Goal: Task Accomplishment & Management: Use online tool/utility

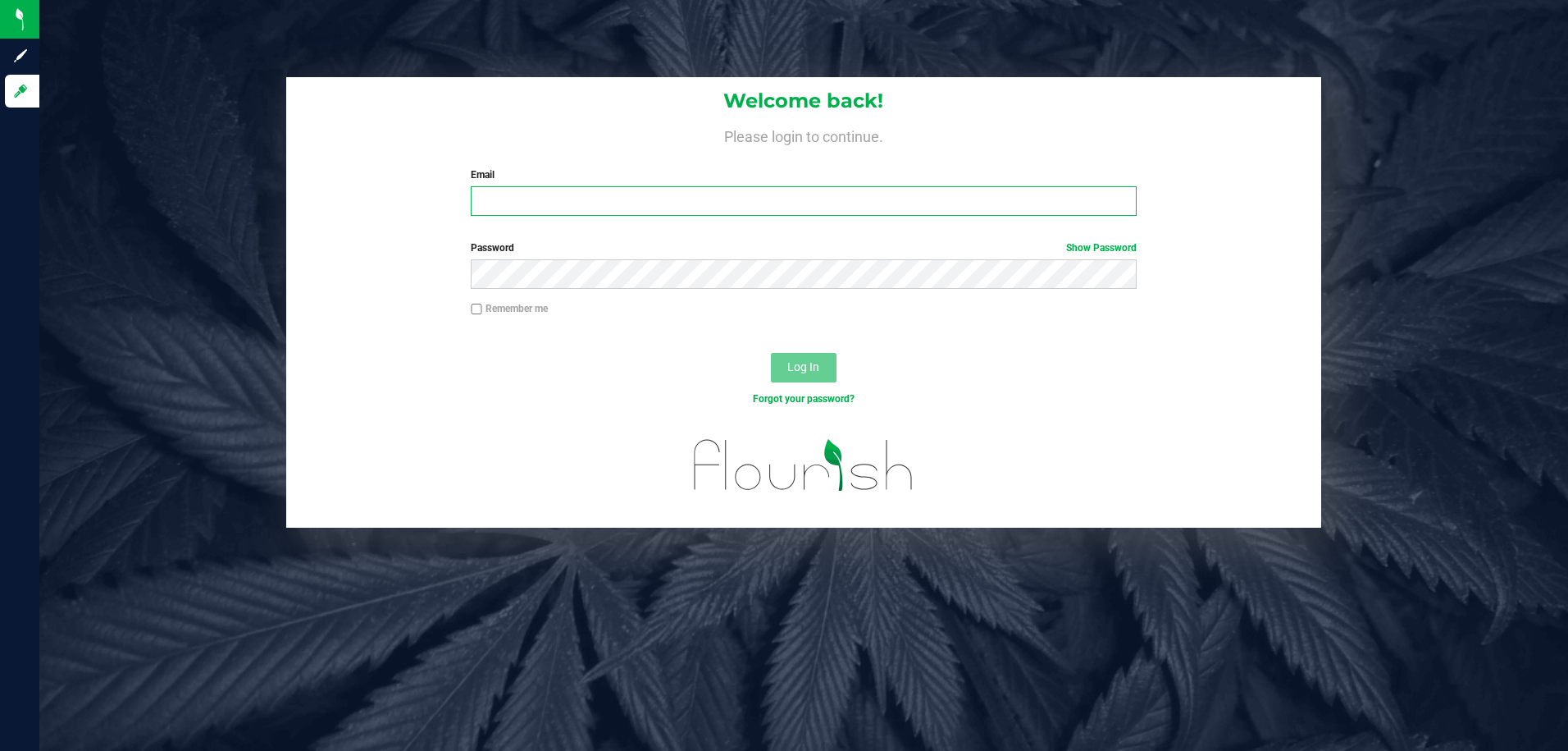
click at [534, 202] on input "Email" at bounding box center [803, 201] width 665 height 30
type input "[EMAIL_ADDRESS][DOMAIN_NAME]"
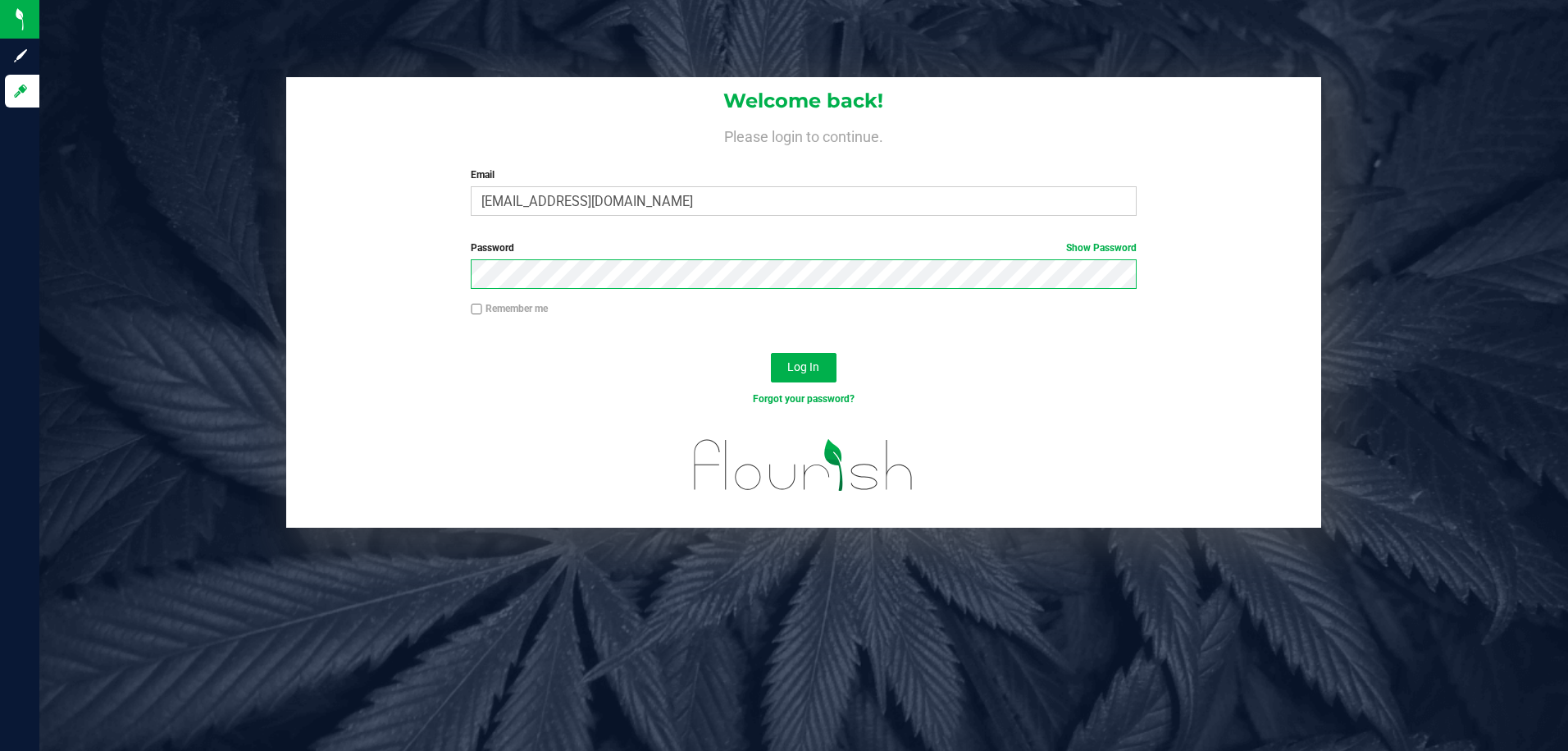
click at [771, 352] on button "Log In" at bounding box center [803, 367] width 66 height 30
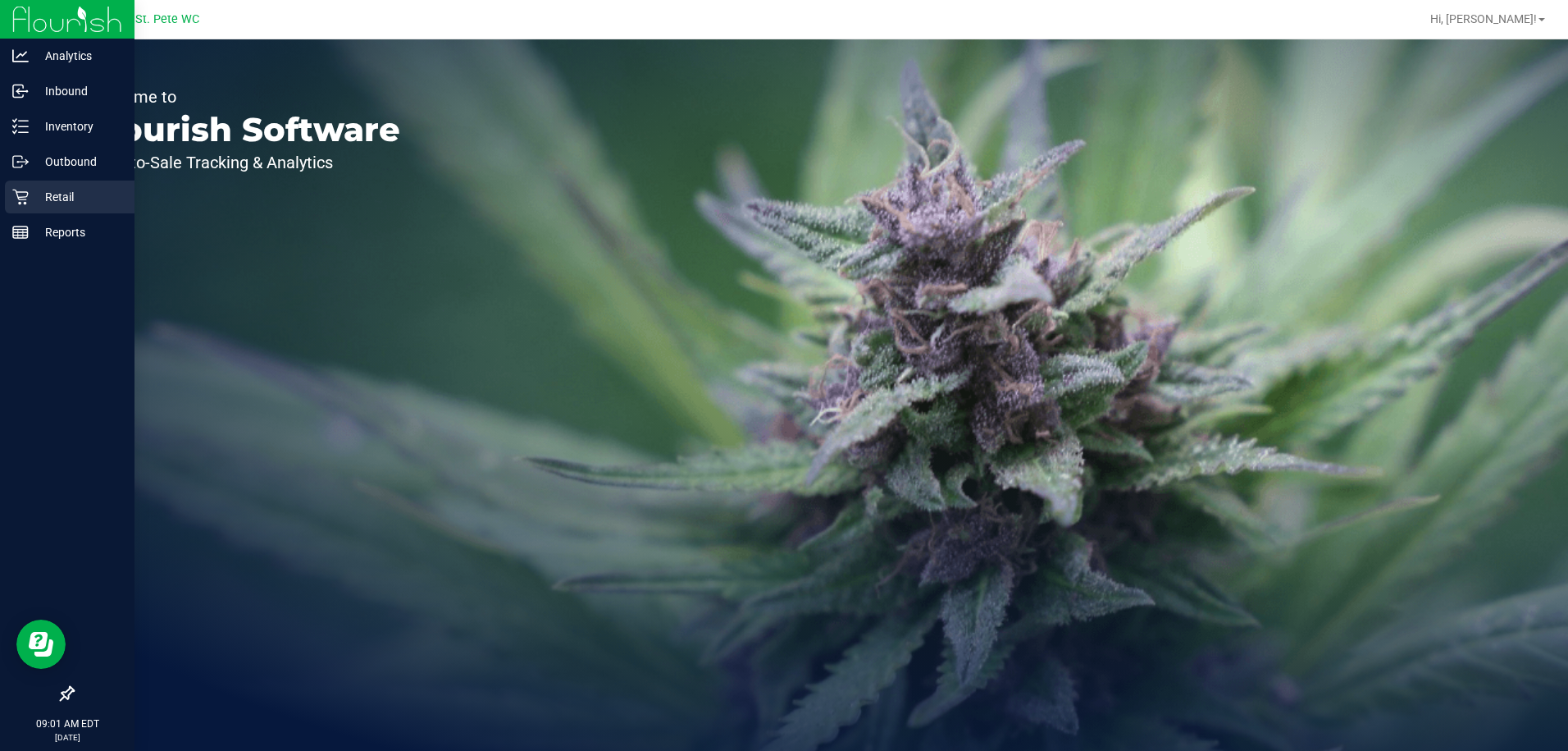
click at [36, 197] on p "Retail" at bounding box center [78, 197] width 98 height 19
